Goal: Transaction & Acquisition: Purchase product/service

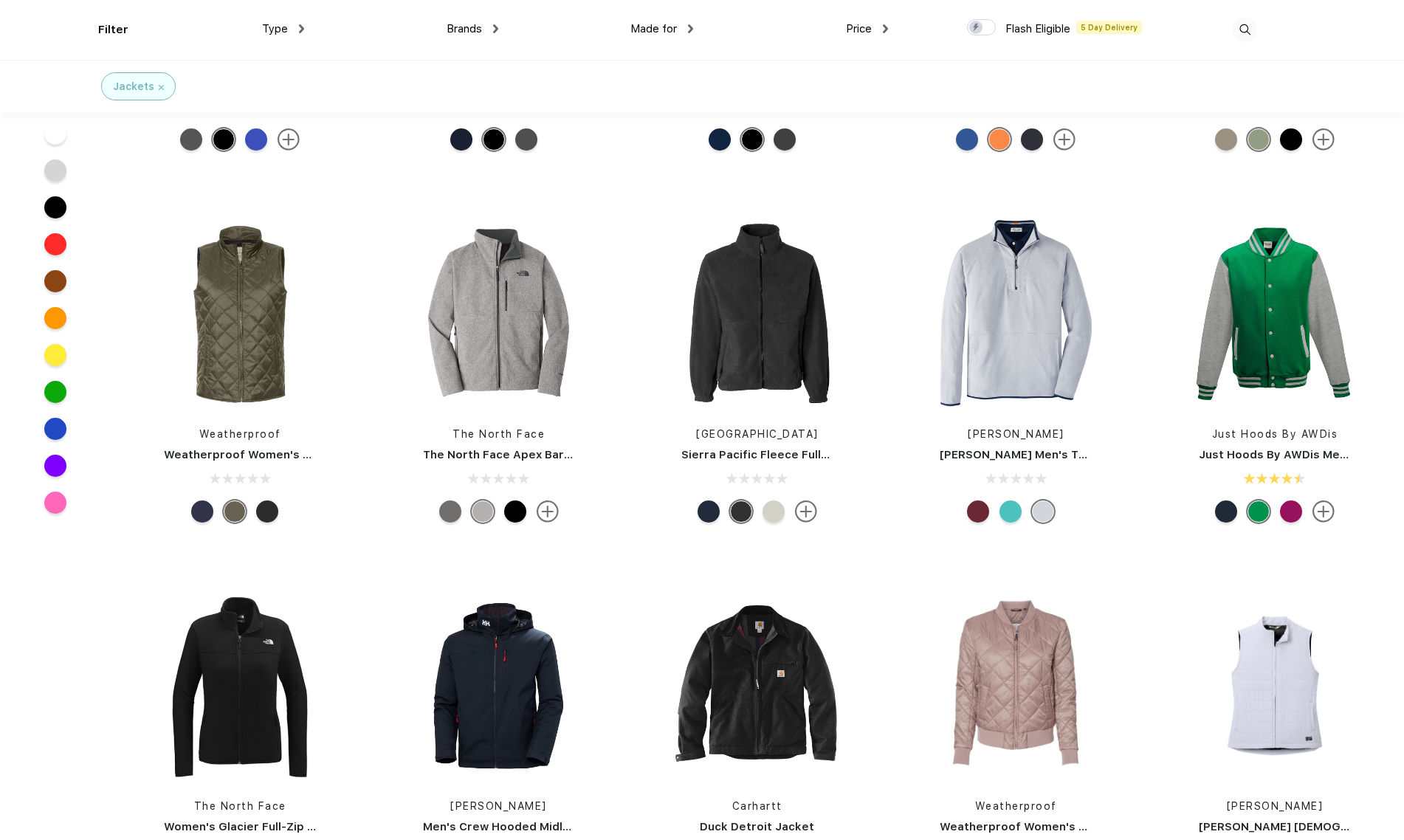
scroll to position [1477, 0]
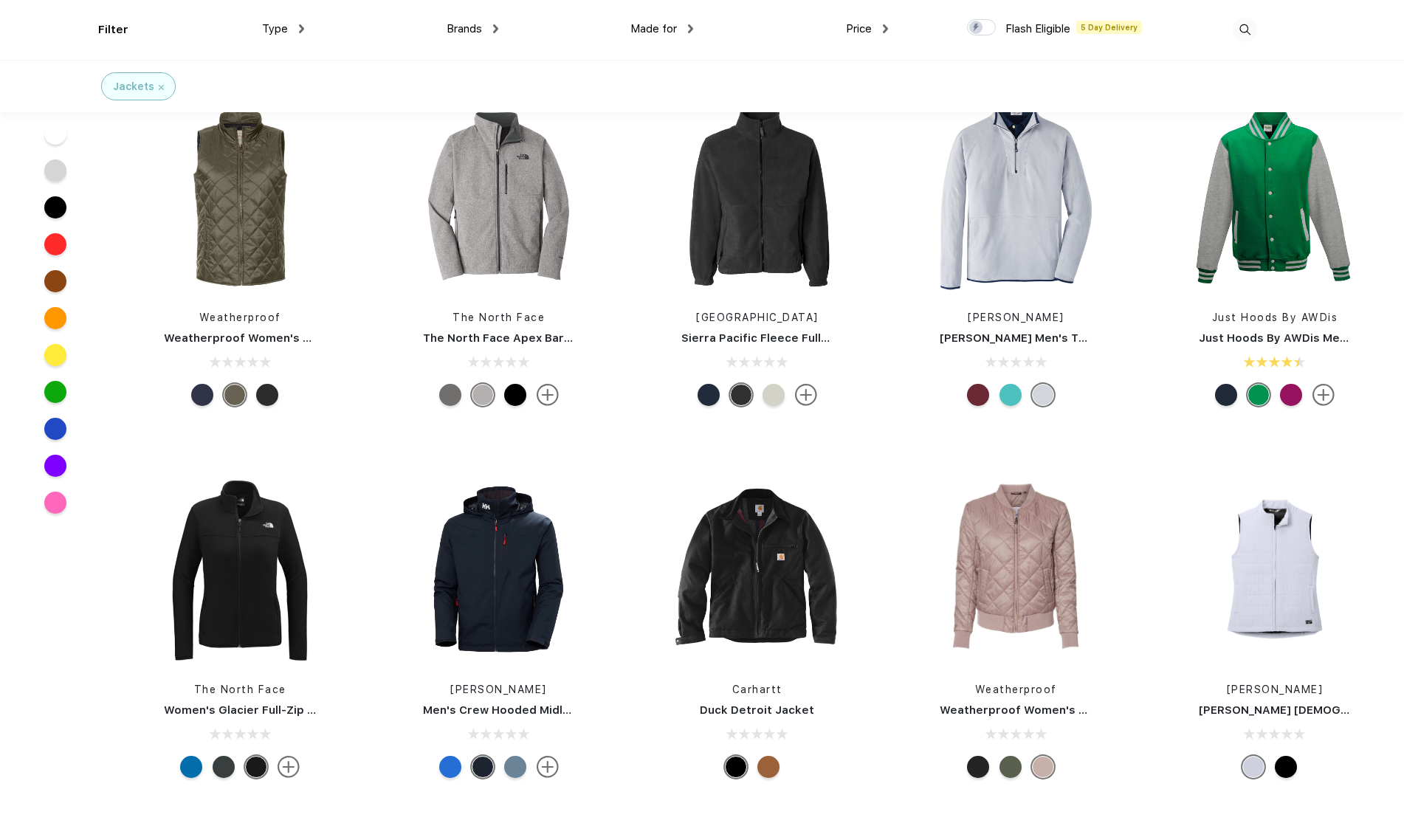
click at [494, 336] on link "The North Face Apex Barrier Soft Shell Jacket" at bounding box center [554, 337] width 262 height 13
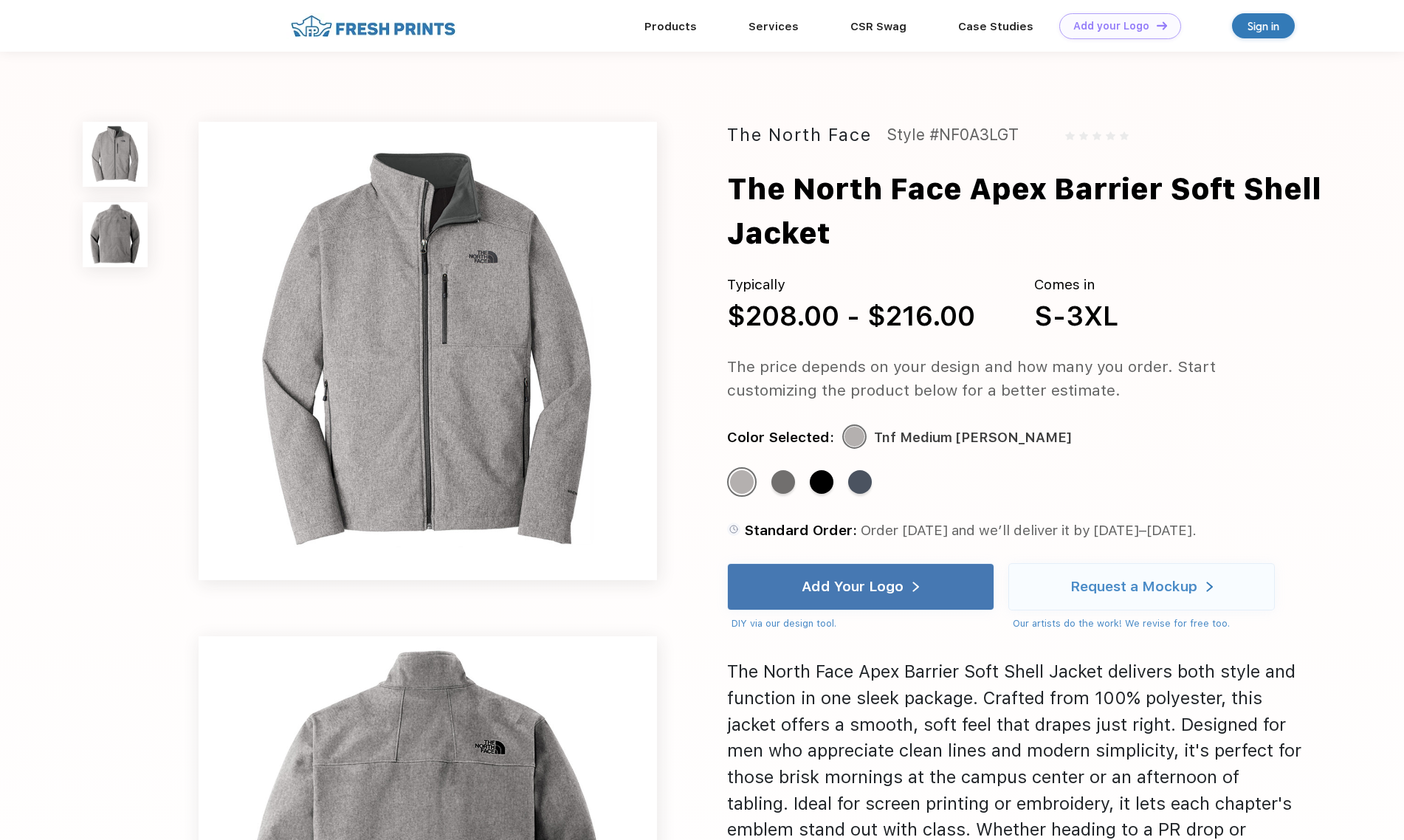
click at [110, 236] on img at bounding box center [115, 235] width 64 height 64
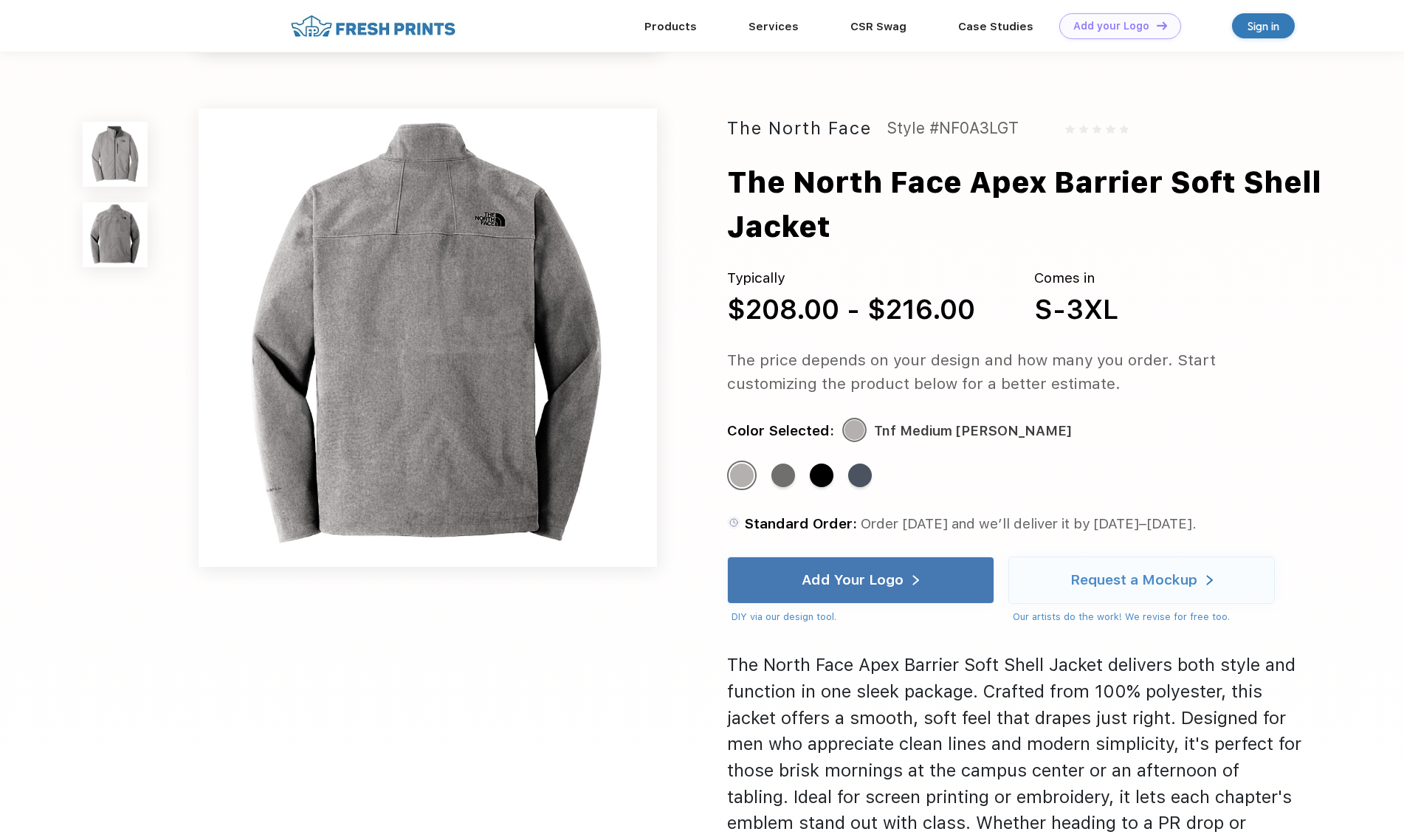
scroll to position [484, 0]
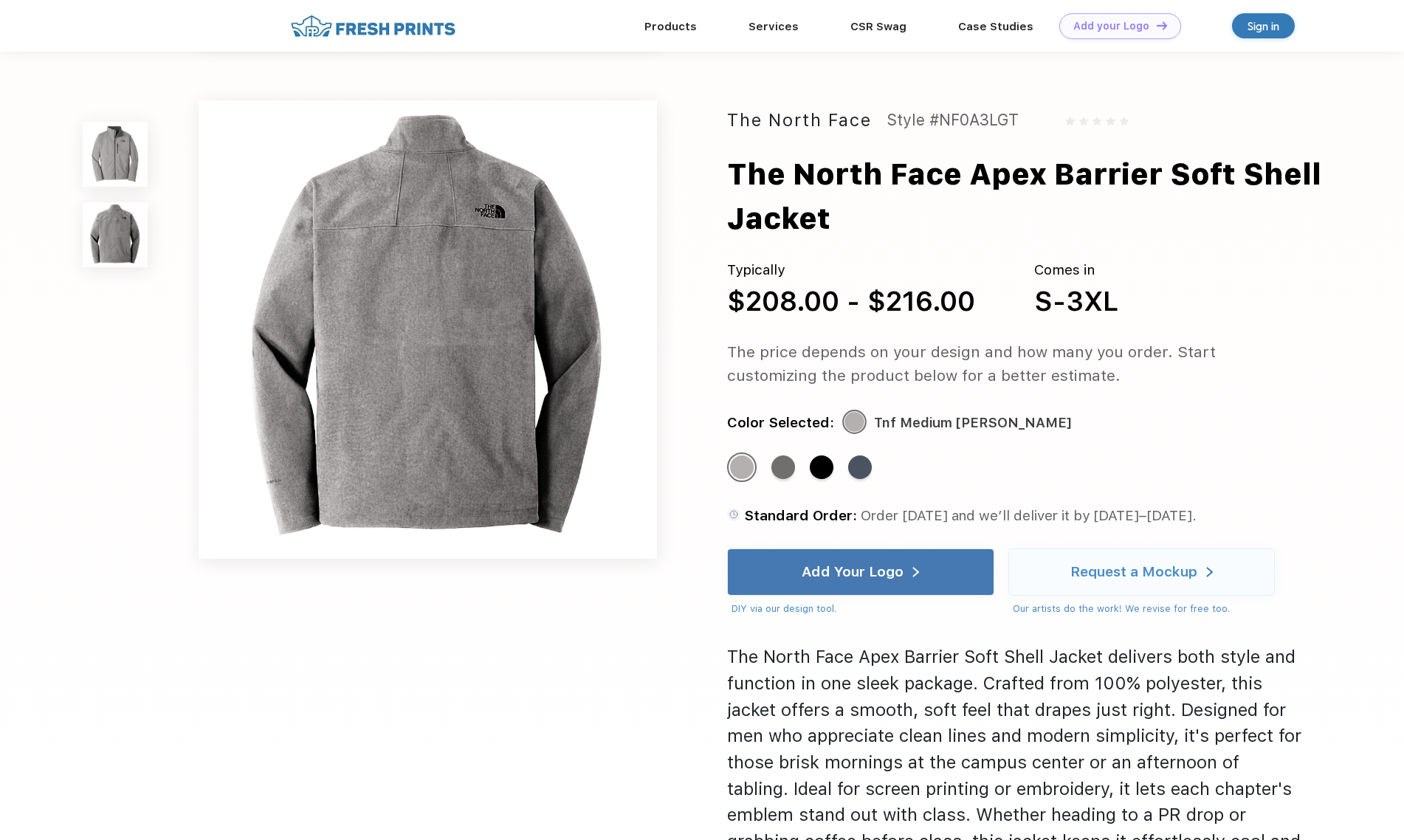
click at [110, 151] on img at bounding box center [115, 154] width 64 height 64
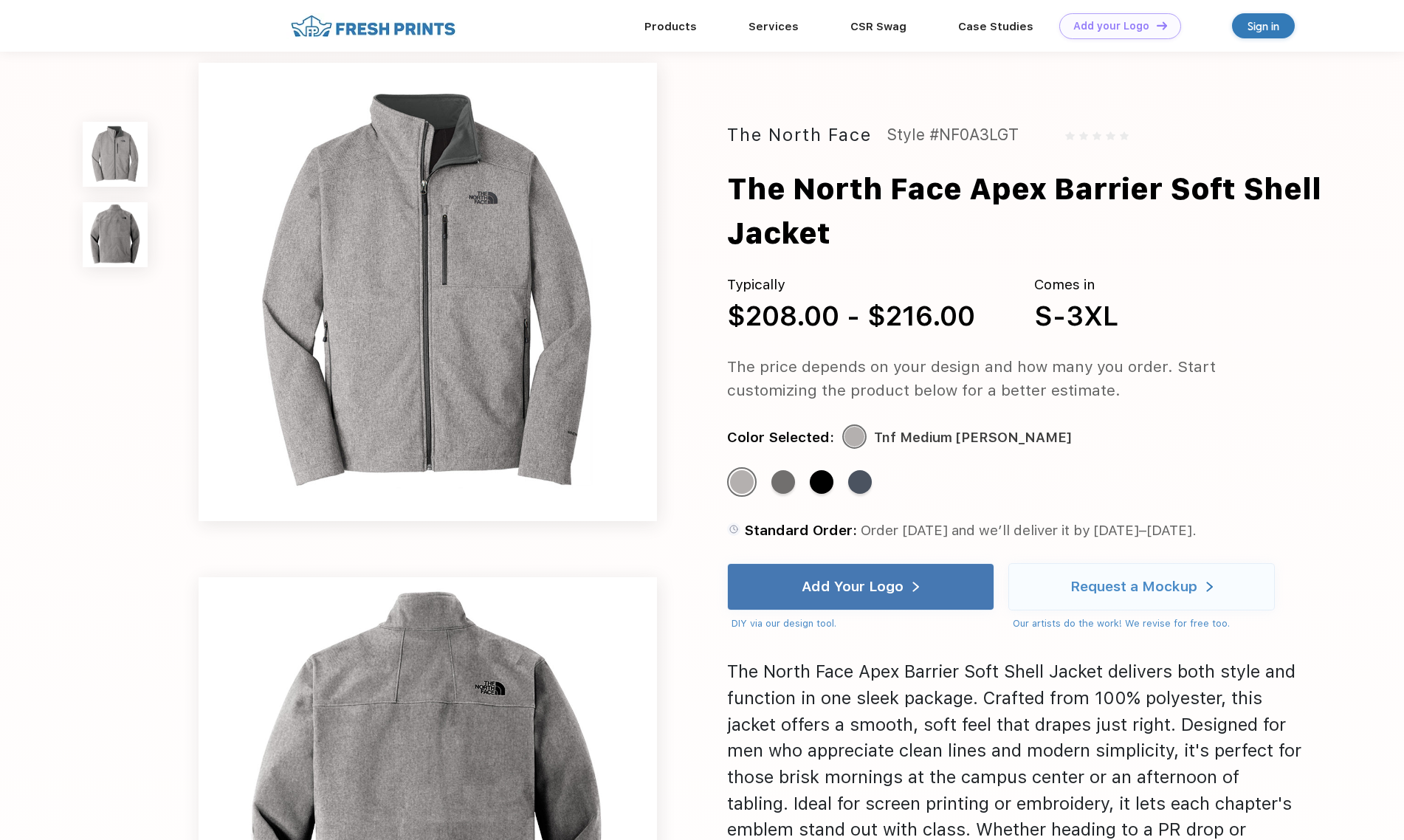
scroll to position [0, 0]
